Goal: Navigation & Orientation: Find specific page/section

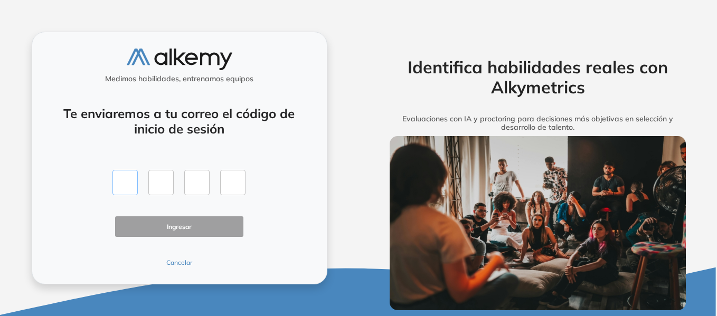
click at [126, 185] on input "text" at bounding box center [124, 182] width 25 height 25
type input "*"
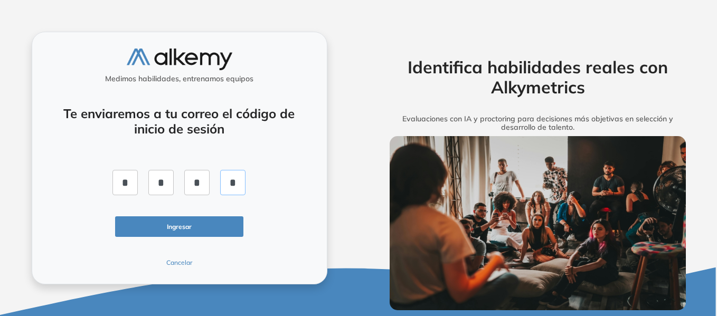
type input "*"
click at [160, 233] on button "Ingresar" at bounding box center [179, 226] width 129 height 21
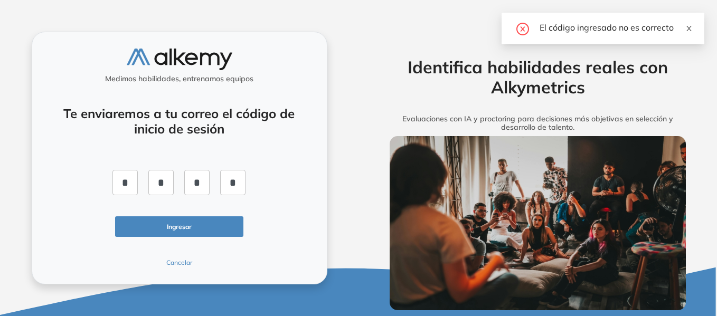
click at [687, 30] on icon "close" at bounding box center [688, 28] width 5 height 5
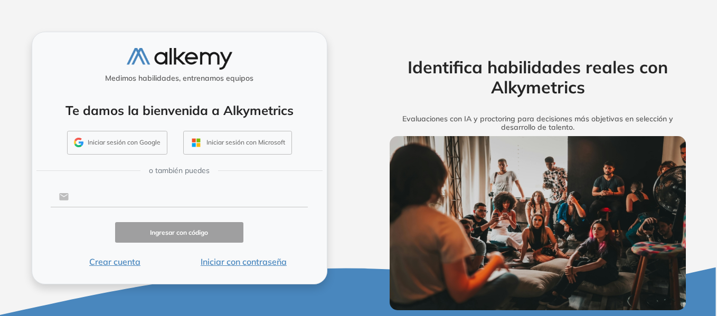
click at [195, 192] on input "text" at bounding box center [188, 197] width 239 height 20
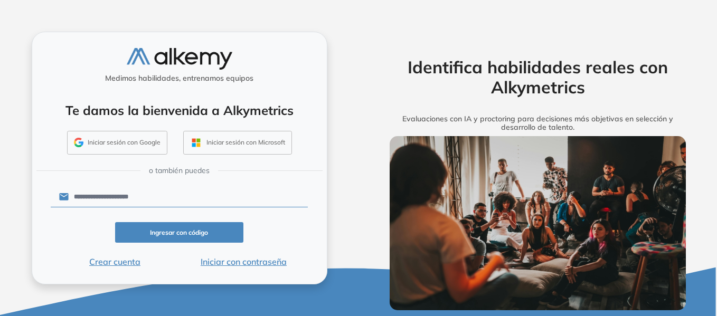
type input "**********"
click at [219, 264] on button "Iniciar con contraseña" at bounding box center [243, 261] width 129 height 13
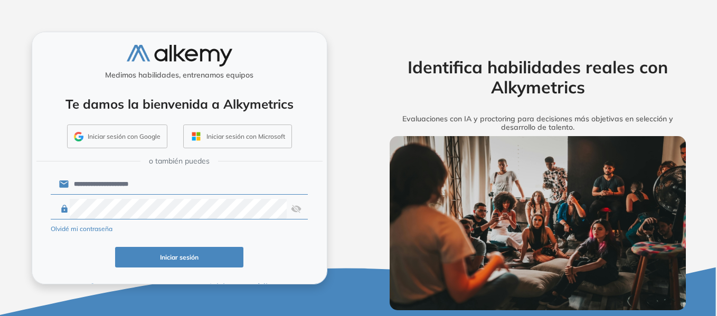
click at [297, 211] on img at bounding box center [296, 209] width 11 height 20
click at [338, 241] on div "**********" at bounding box center [179, 158] width 358 height 316
click at [199, 257] on button "Iniciar sesión" at bounding box center [179, 257] width 129 height 21
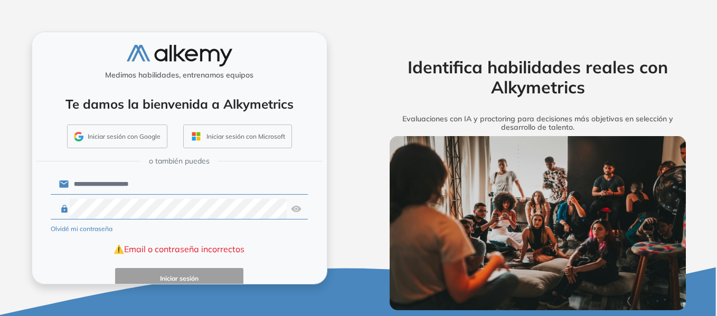
click at [142, 225] on div "Olvidé mi contraseña" at bounding box center [179, 228] width 257 height 13
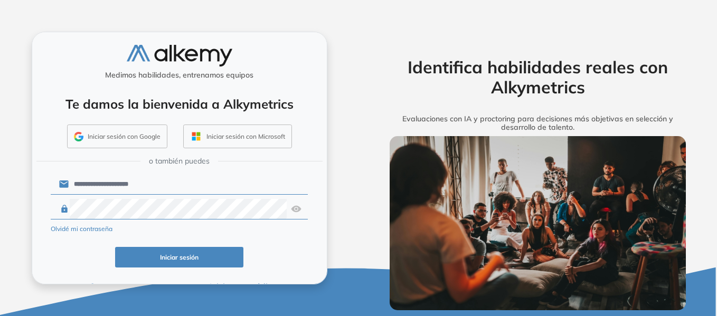
click at [165, 252] on button "Iniciar sesión" at bounding box center [179, 257] width 129 height 21
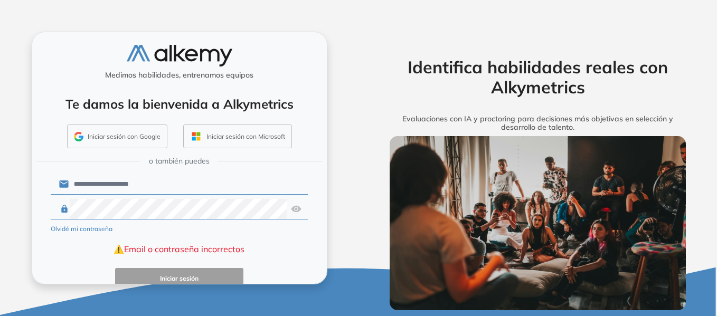
click at [72, 229] on button "Olvidé mi contraseña" at bounding box center [82, 228] width 62 height 9
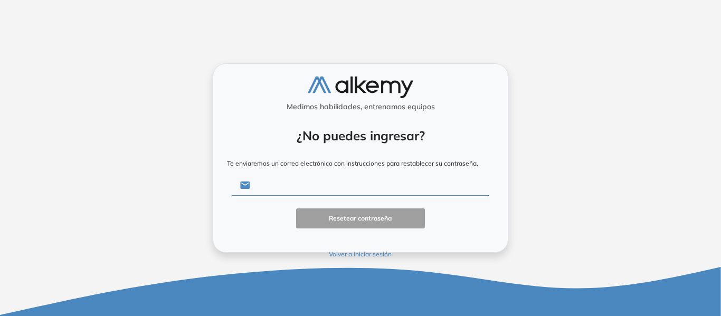
click at [356, 185] on input "text" at bounding box center [369, 185] width 239 height 20
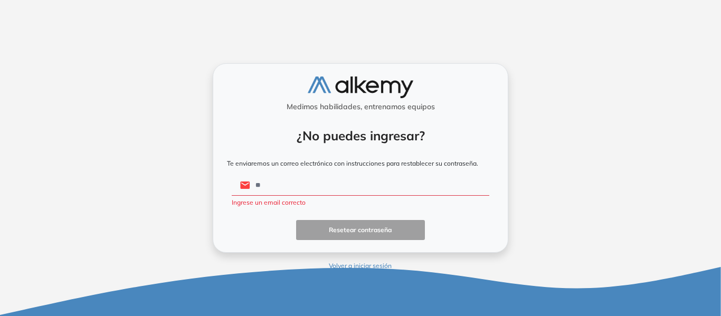
type input "*"
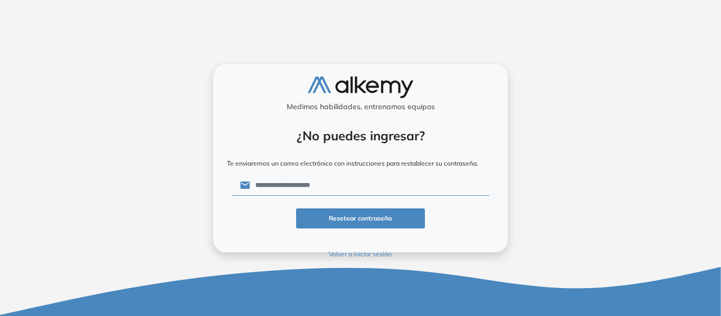
type input "**********"
click at [369, 219] on button "Resetear contraseña" at bounding box center [360, 218] width 129 height 21
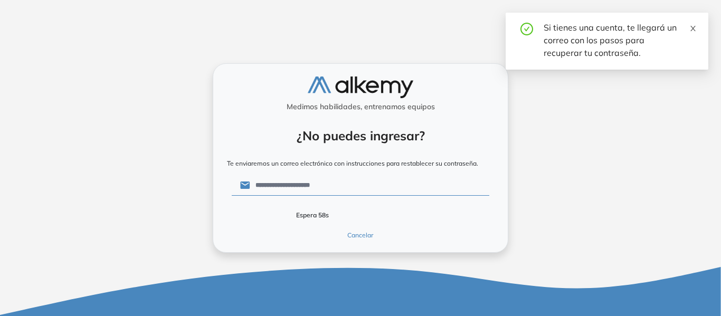
click at [694, 29] on icon "close" at bounding box center [692, 28] width 7 height 7
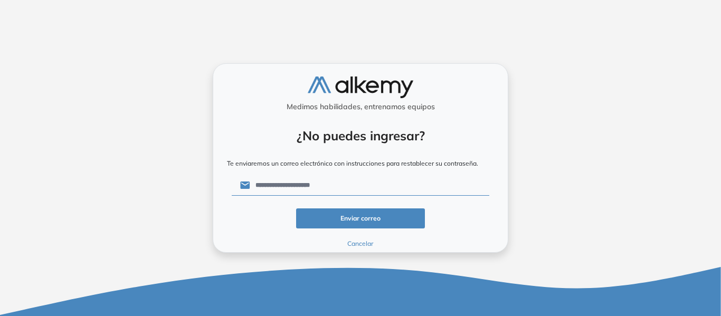
click at [342, 190] on input "**********" at bounding box center [369, 185] width 239 height 20
click at [347, 213] on button "Enviar correo" at bounding box center [360, 218] width 129 height 21
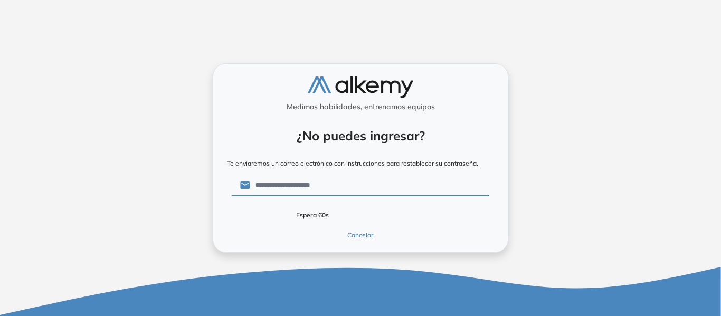
click at [361, 231] on button "Cancelar" at bounding box center [360, 235] width 129 height 9
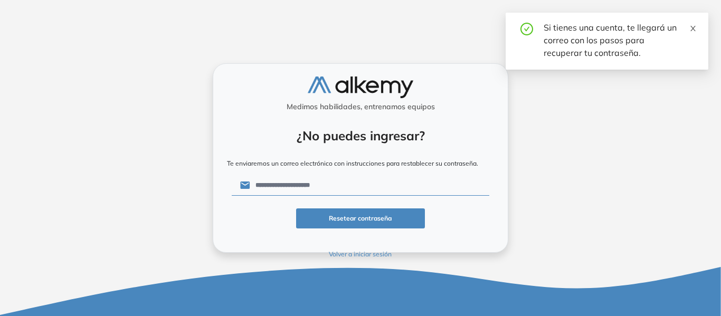
click at [692, 28] on icon "close" at bounding box center [692, 28] width 5 height 5
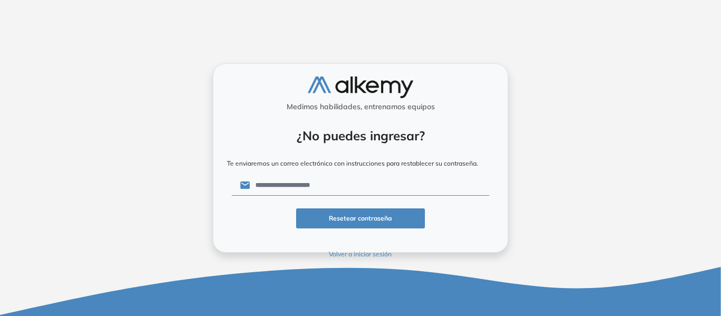
click at [361, 80] on img at bounding box center [361, 88] width 106 height 22
click at [353, 91] on img at bounding box center [361, 88] width 106 height 22
click at [360, 254] on button "Volver a iniciar sesión" at bounding box center [360, 254] width 257 height 9
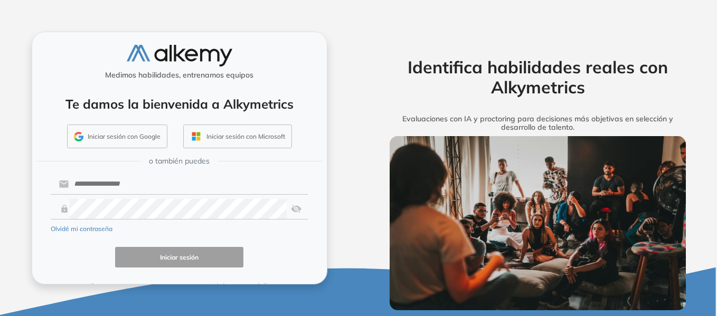
click at [131, 194] on form "Olvidé mi contraseña Iniciar sesión Crear cuenta Iniciar con código" at bounding box center [179, 232] width 257 height 121
click at [131, 185] on input "text" at bounding box center [188, 184] width 239 height 20
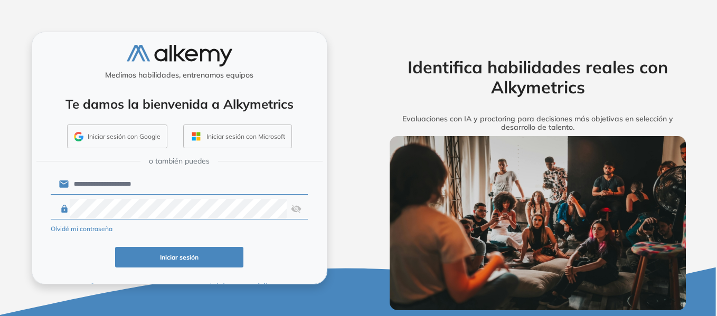
click at [150, 188] on input "**********" at bounding box center [188, 184] width 239 height 20
drag, startPoint x: 161, startPoint y: 190, endPoint x: 30, endPoint y: 193, distance: 131.4
click at [30, 193] on div "**********" at bounding box center [179, 158] width 358 height 316
type input "**********"
click at [291, 206] on img at bounding box center [296, 209] width 11 height 20
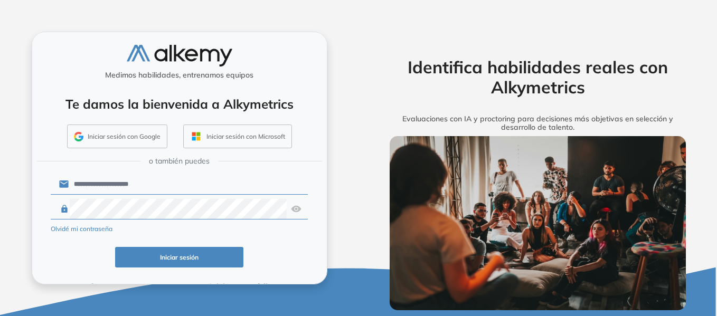
click at [292, 206] on img at bounding box center [296, 209] width 11 height 20
click at [219, 240] on form "**********" at bounding box center [179, 232] width 257 height 121
click at [212, 262] on button "Iniciar sesión" at bounding box center [179, 257] width 129 height 21
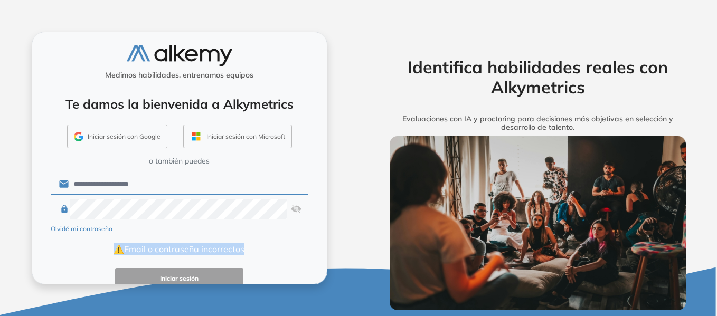
click at [268, 222] on div "Olvidé mi contraseña" at bounding box center [179, 228] width 257 height 13
click at [297, 206] on img at bounding box center [296, 209] width 11 height 20
click at [328, 262] on div "**********" at bounding box center [179, 158] width 358 height 316
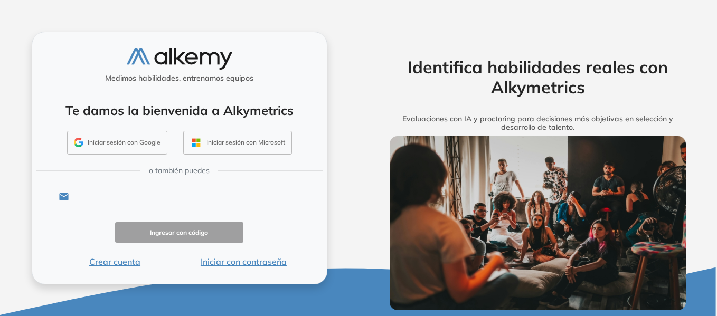
click at [160, 203] on input "text" at bounding box center [188, 197] width 239 height 20
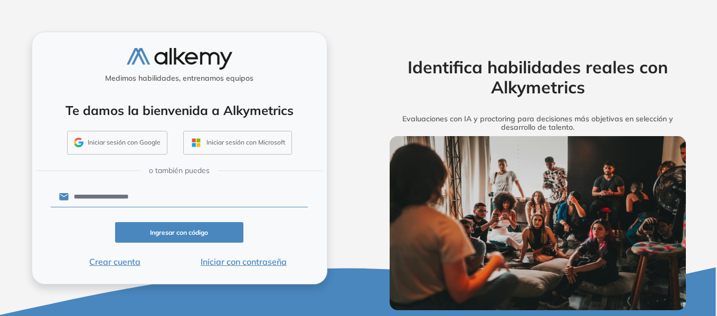
type input "**********"
click at [221, 260] on button "Iniciar con contraseña" at bounding box center [243, 261] width 129 height 13
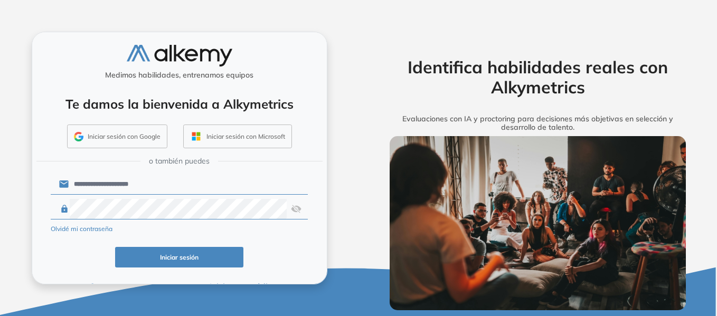
click at [207, 264] on button "Iniciar sesión" at bounding box center [179, 257] width 129 height 21
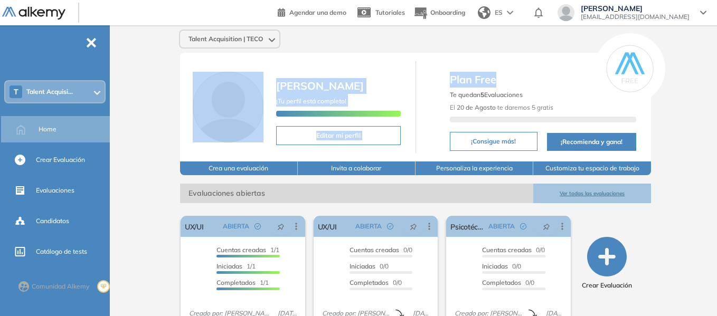
drag, startPoint x: 716, startPoint y: 73, endPoint x: 717, endPoint y: 82, distance: 8.5
click at [717, 82] on html "General Training Telecom Argentina Perfil Todos los espacios T Talent Acquisi..…" at bounding box center [358, 158] width 717 height 316
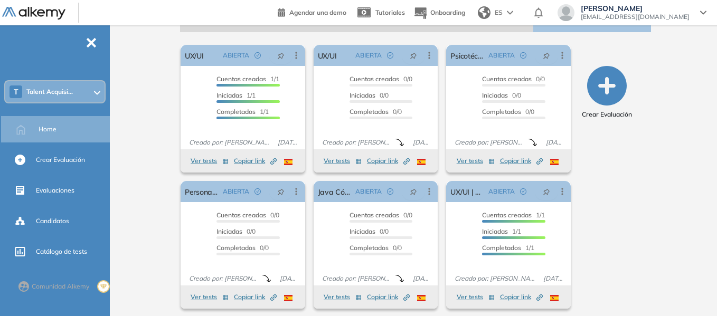
scroll to position [176, 0]
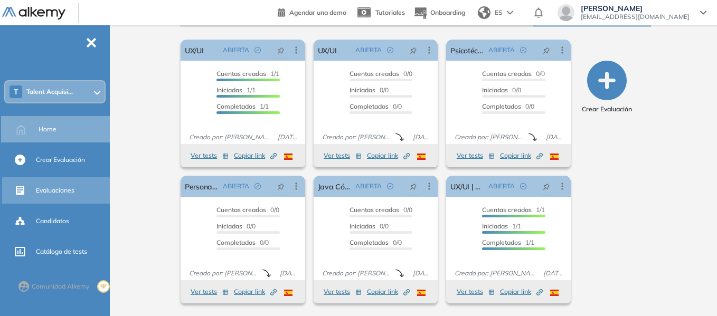
click at [72, 185] on div "Evaluaciones" at bounding box center [72, 191] width 72 height 18
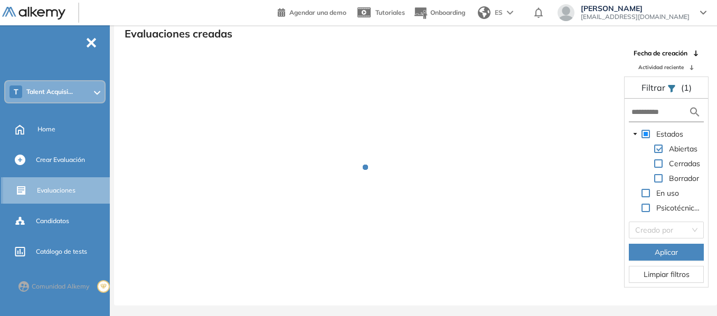
scroll to position [25, 0]
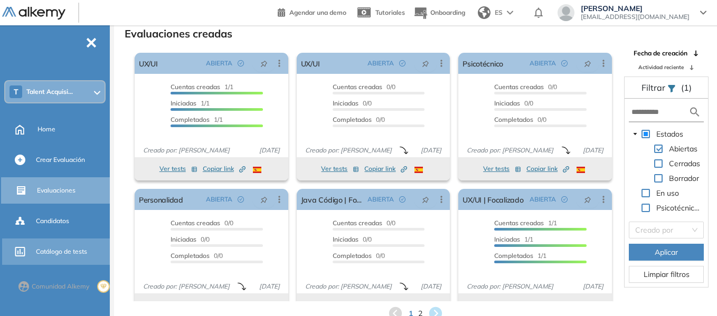
click at [56, 243] on div "Catálogo de tests" at bounding box center [72, 252] width 72 height 18
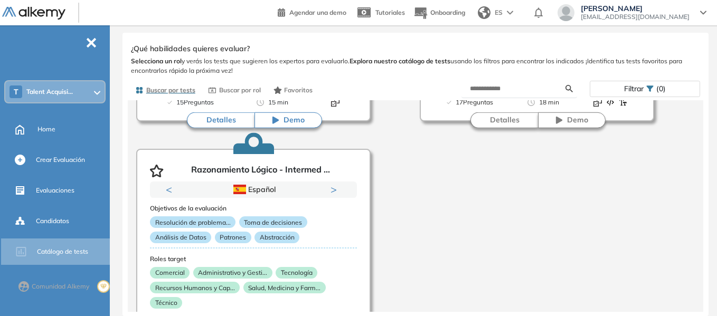
scroll to position [1758, 0]
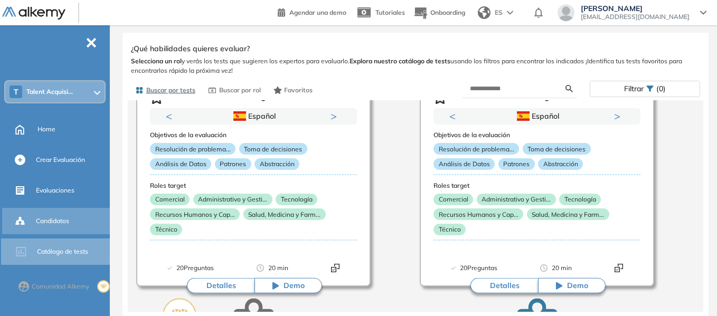
click at [45, 218] on span "Candidatos" at bounding box center [52, 220] width 33 height 9
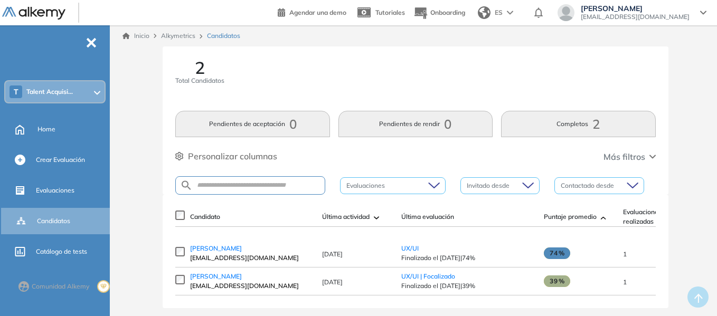
click at [593, 124] on span "2" at bounding box center [595, 124] width 7 height 0
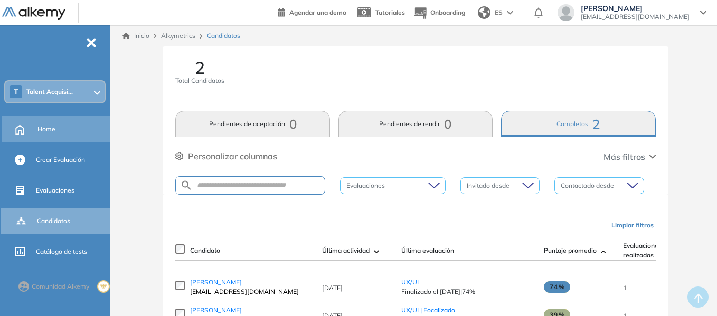
click at [47, 125] on span "Home" at bounding box center [46, 129] width 18 height 9
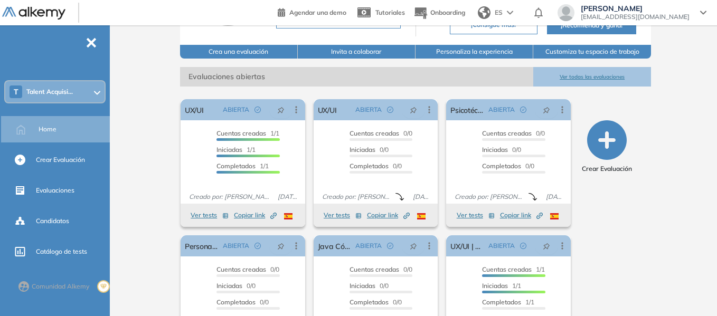
scroll to position [120, 0]
